Goal: Information Seeking & Learning: Learn about a topic

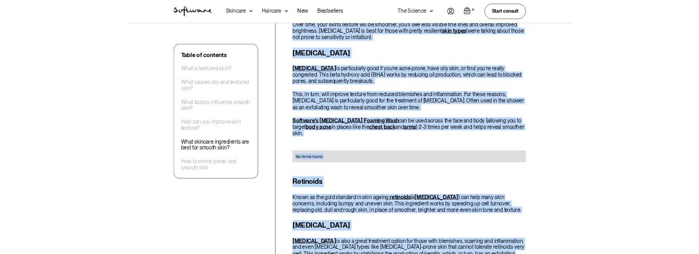
scroll to position [2536, 0]
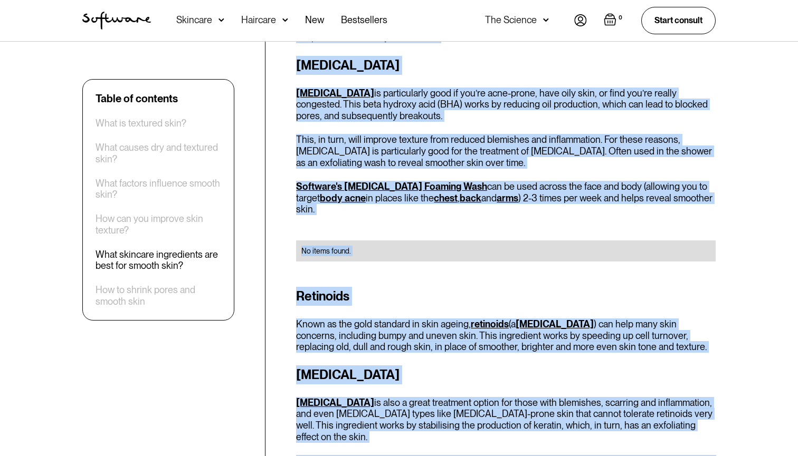
drag, startPoint x: 295, startPoint y: 138, endPoint x: 701, endPoint y: 354, distance: 460.3
copy div "Lore ipsumdol sitametcons adi elit sed doeius temp? In utlab etdolor magn aliqu…"
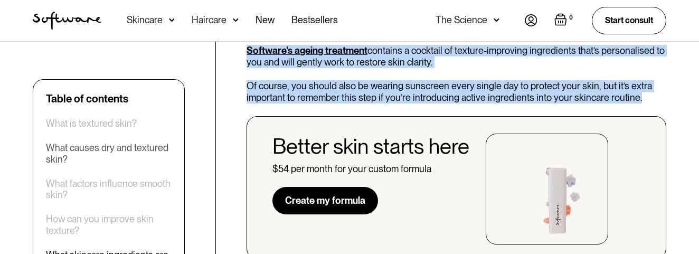
scroll to position [2948, 0]
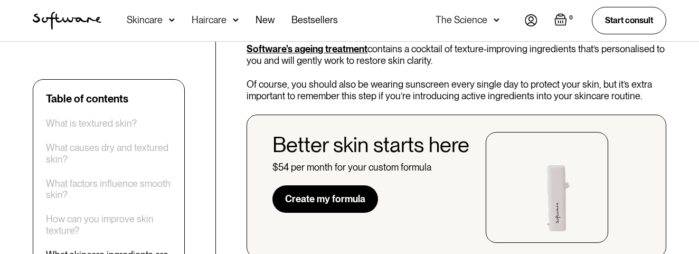
drag, startPoint x: 238, startPoint y: 115, endPoint x: 565, endPoint y: 243, distance: 350.9
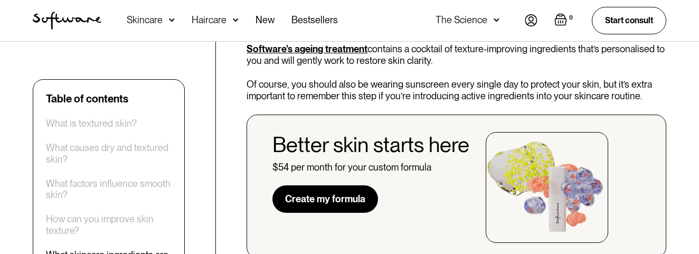
copy div "[MEDICAL_DATA] [MEDICAL_DATA] helps to combat [MEDICAL_DATA], as well as the ro…"
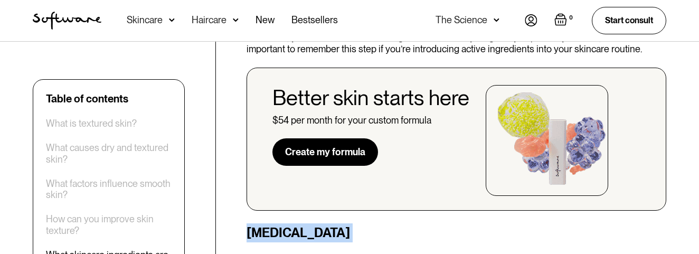
scroll to position [2971, 0]
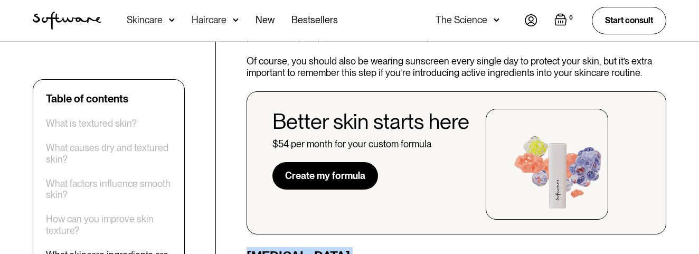
drag, startPoint x: 246, startPoint y: 105, endPoint x: 547, endPoint y: 205, distance: 316.4
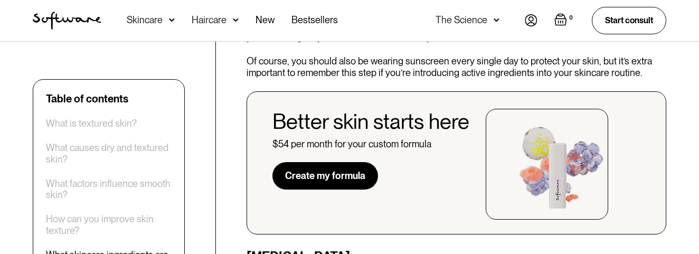
drag, startPoint x: 556, startPoint y: 205, endPoint x: 252, endPoint y: 97, distance: 322.6
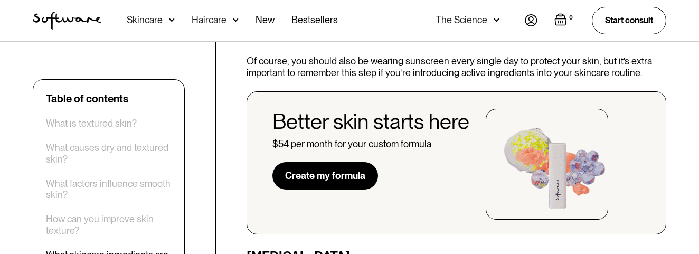
copy div "[MEDICAL_DATA] [MEDICAL_DATA] helps to combat [MEDICAL_DATA], as well as the ro…"
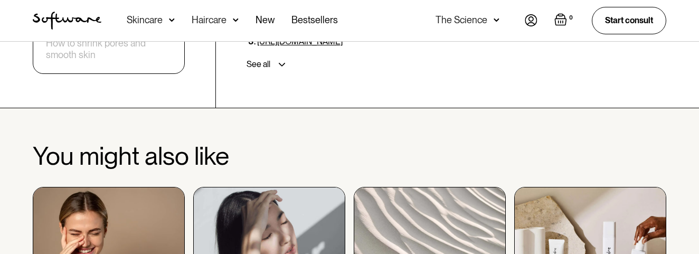
scroll to position [3738, 0]
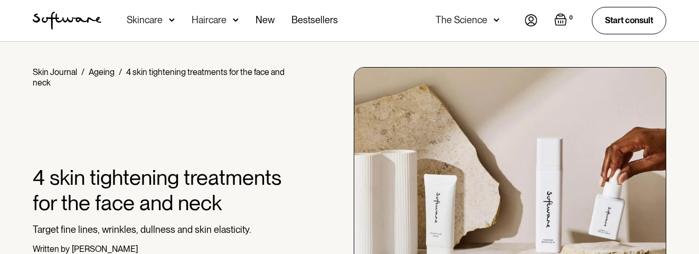
click at [148, 17] on div "Skincare" at bounding box center [145, 20] width 36 height 11
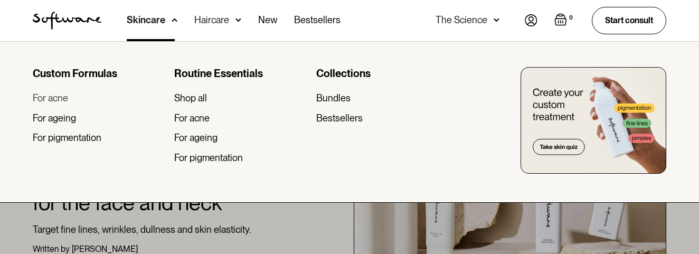
click at [59, 98] on div "For acne" at bounding box center [50, 98] width 35 height 12
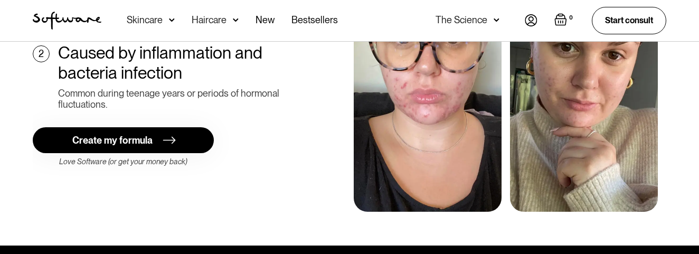
scroll to position [594, 0]
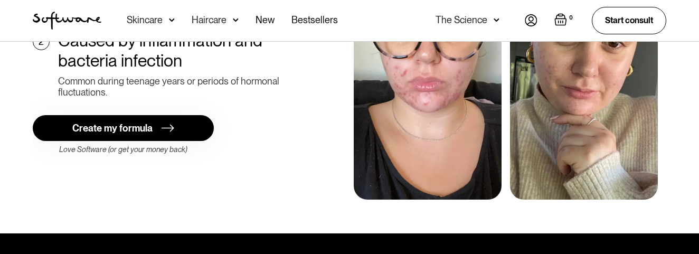
click at [141, 20] on div "Skincare" at bounding box center [145, 20] width 36 height 11
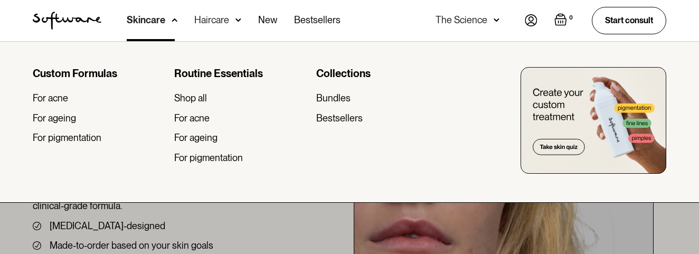
scroll to position [0, 0]
